Goal: Find specific page/section: Find specific page/section

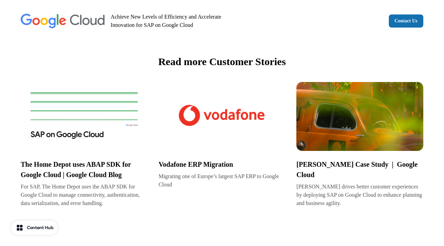
scroll to position [1060, 0]
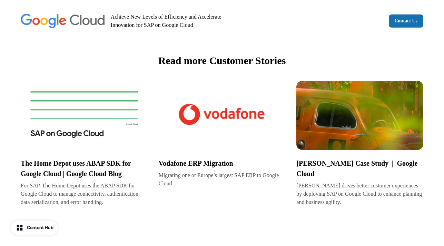
click at [209, 162] on p "Vodafone ERP Migration" at bounding box center [222, 163] width 127 height 10
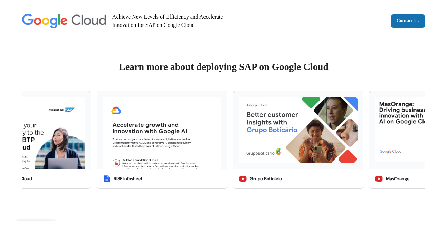
scroll to position [1267, 0]
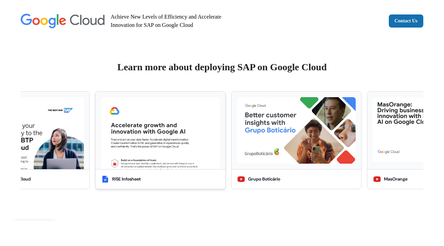
click at [176, 127] on img at bounding box center [160, 133] width 119 height 72
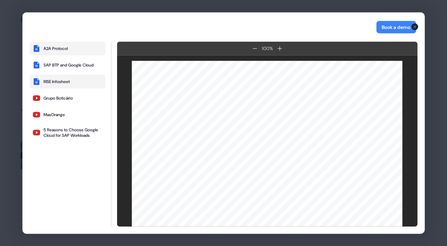
click at [55, 46] on button "A2A Protocol" at bounding box center [68, 49] width 76 height 14
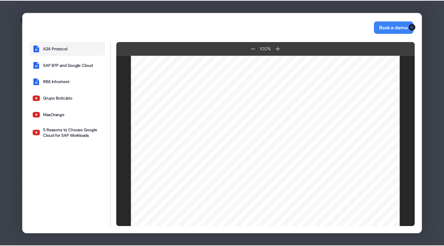
scroll to position [0, 0]
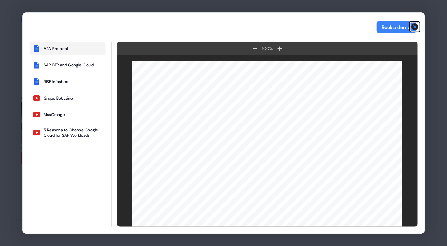
click at [415, 26] on icon "button" at bounding box center [414, 27] width 8 height 8
